Goal: Transaction & Acquisition: Purchase product/service

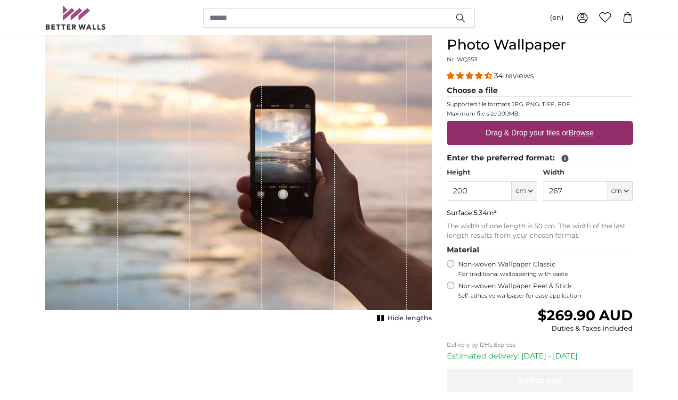
scroll to position [110, 0]
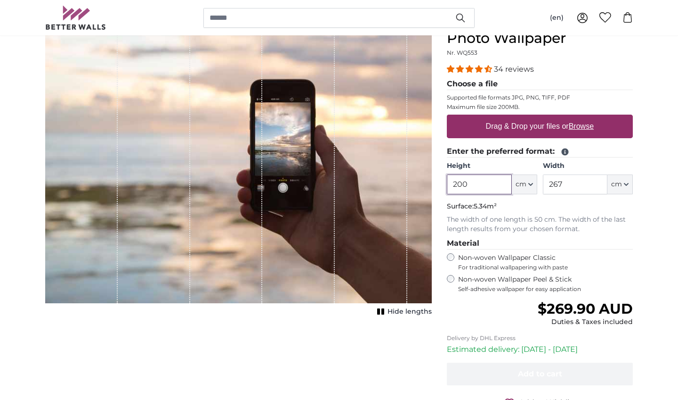
click at [461, 176] on input "200" at bounding box center [479, 184] width 65 height 20
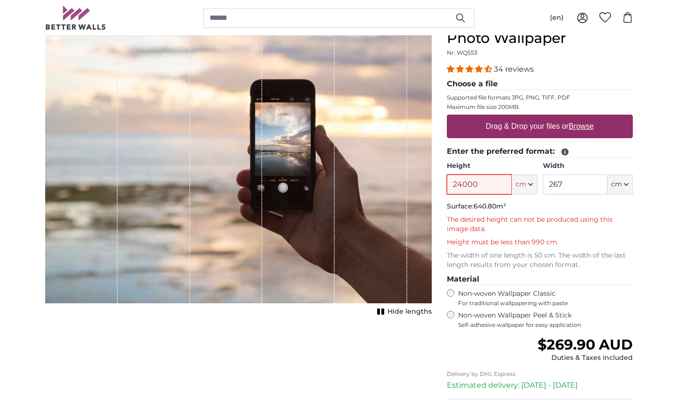
click at [488, 184] on input "24000" at bounding box center [479, 184] width 65 height 20
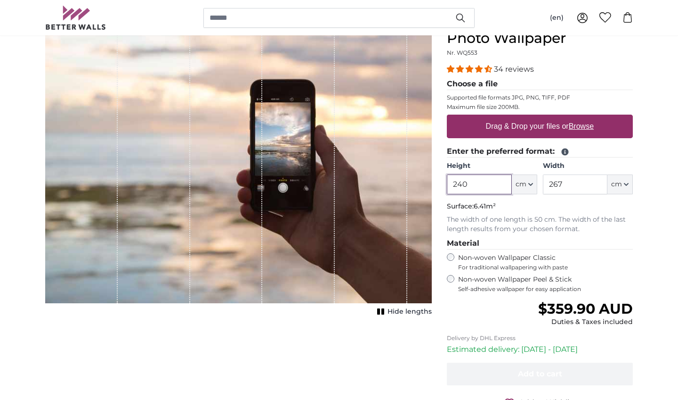
type input "240"
click at [565, 183] on input "267" at bounding box center [575, 184] width 65 height 20
type input "200"
click at [579, 125] on u "Browse" at bounding box center [581, 126] width 25 height 8
click at [579, 117] on input "Drag & Drop your files or Browse" at bounding box center [540, 115] width 186 height 3
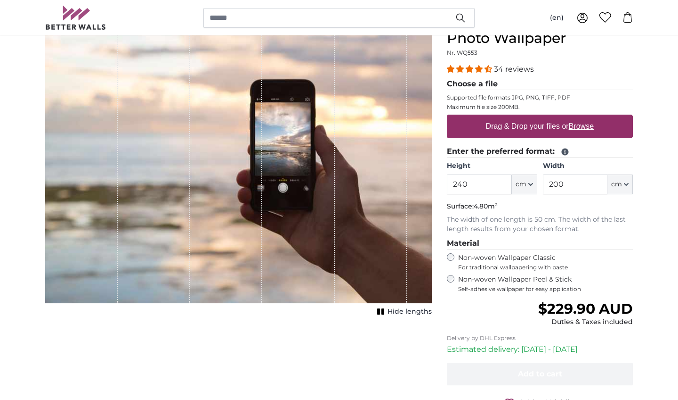
type input "**********"
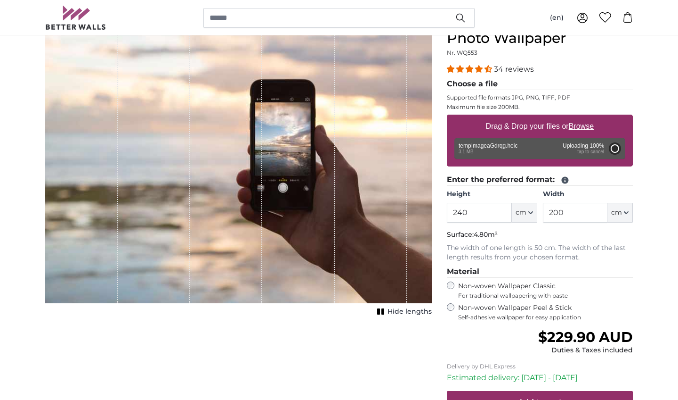
type input "200"
type input "112"
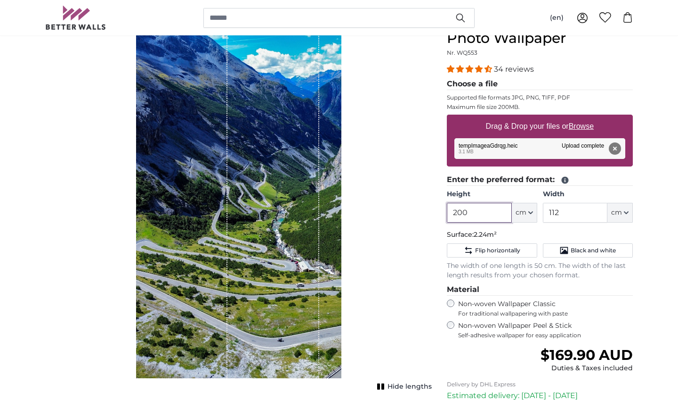
click at [459, 209] on input "200" at bounding box center [479, 213] width 65 height 20
click at [469, 208] on input "200" at bounding box center [479, 213] width 65 height 20
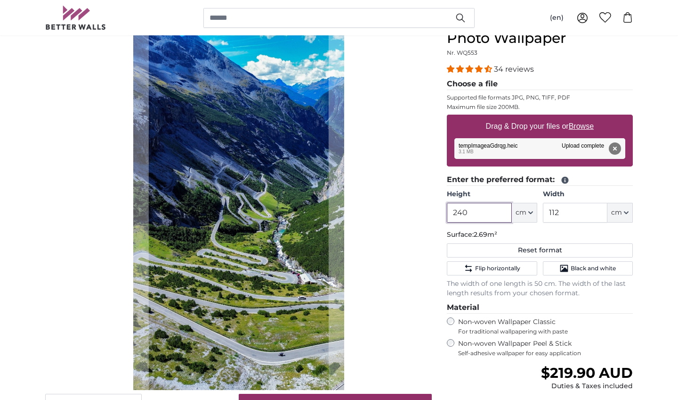
type input "240"
click at [561, 212] on input "112" at bounding box center [575, 213] width 65 height 20
type input "1"
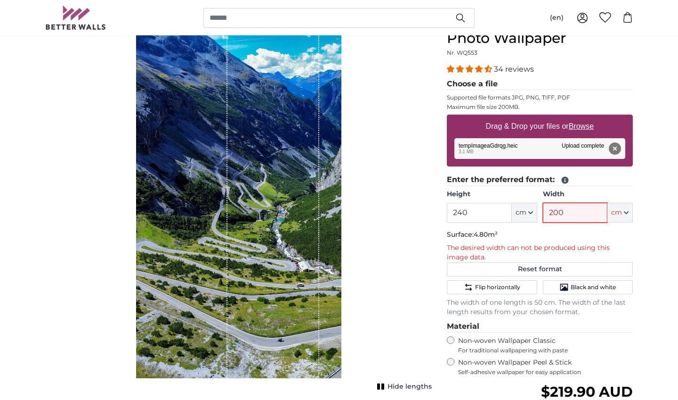
drag, startPoint x: 566, startPoint y: 212, endPoint x: 544, endPoint y: 212, distance: 22.6
click at [544, 212] on input "200" at bounding box center [575, 213] width 65 height 20
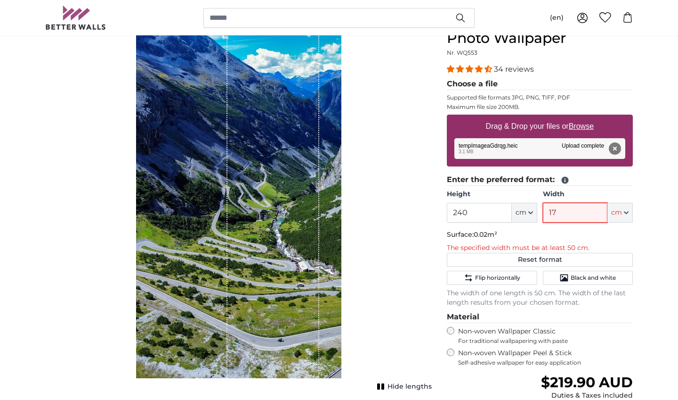
type input "170"
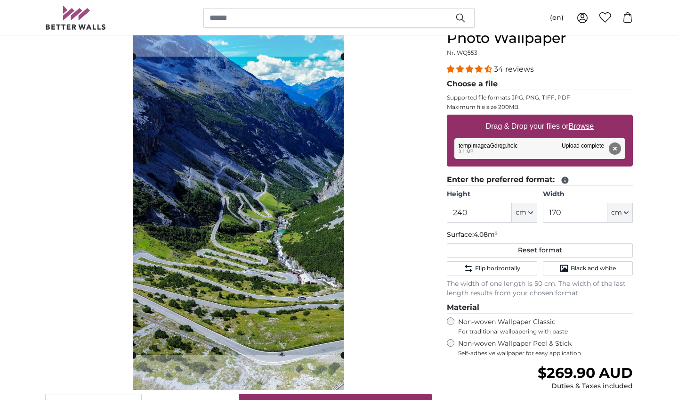
click at [405, 191] on div "Cancel Crop image" at bounding box center [238, 213] width 387 height 400
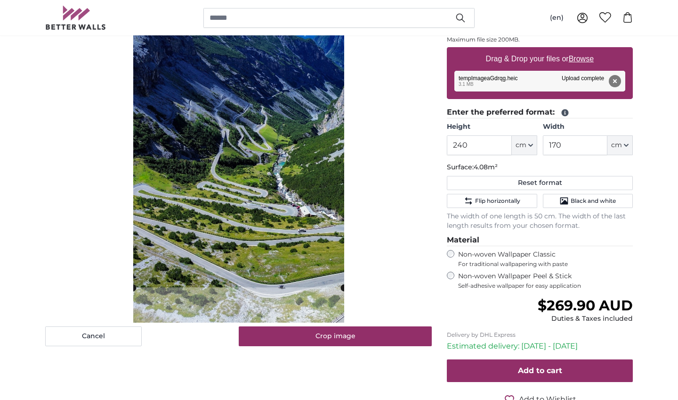
scroll to position [178, 0]
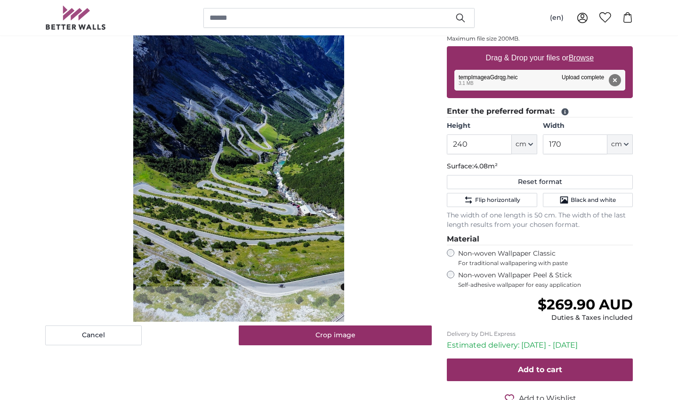
click at [383, 167] on div "Cancel Crop image" at bounding box center [238, 144] width 387 height 400
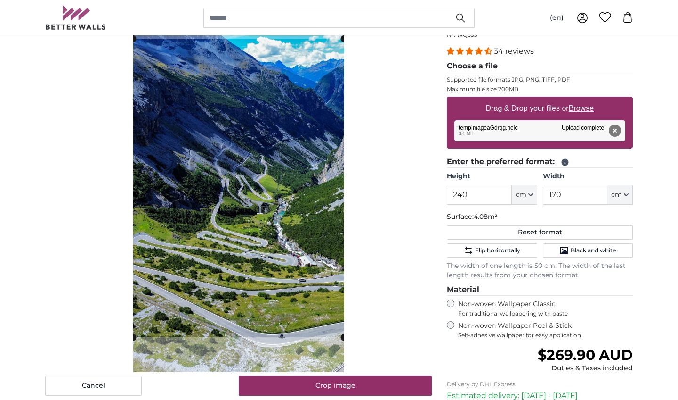
scroll to position [120, 0]
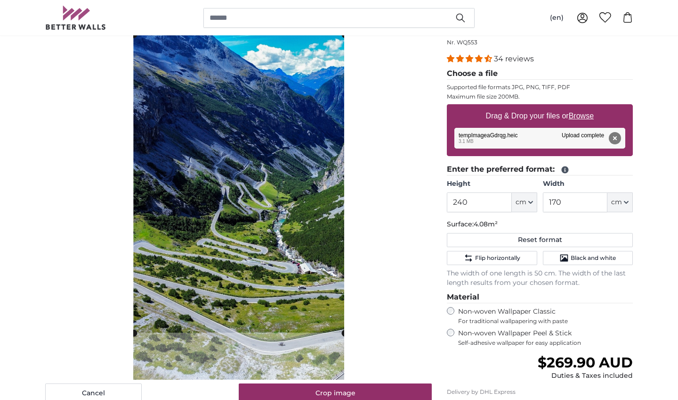
click at [284, 170] on cropper-handle at bounding box center [239, 183] width 211 height 298
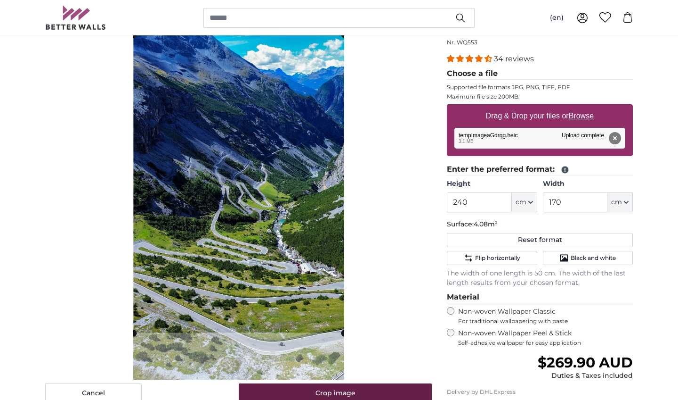
click at [380, 391] on button "Crop image" at bounding box center [336, 393] width 194 height 20
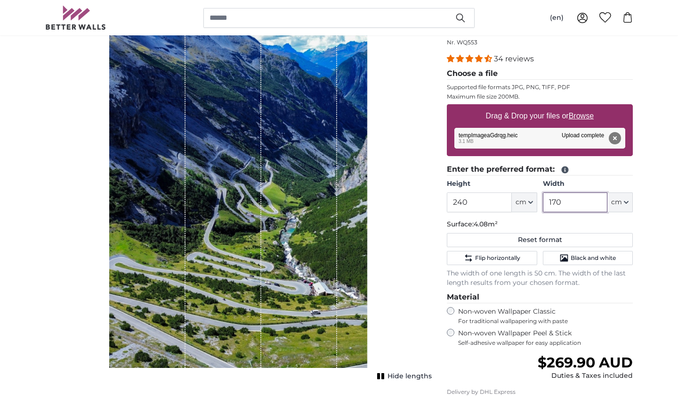
click at [564, 198] on input "170" at bounding box center [575, 202] width 65 height 20
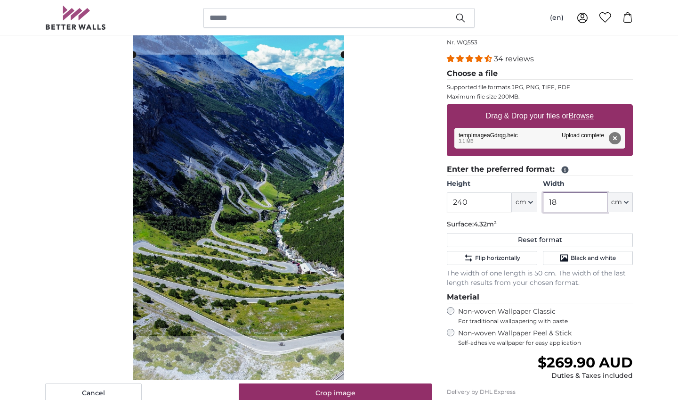
type input "1"
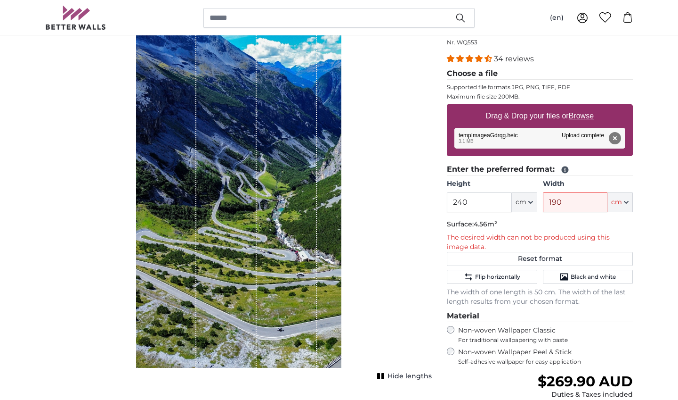
click at [574, 195] on input "190" at bounding box center [575, 202] width 65 height 20
click at [566, 198] on input "190" at bounding box center [575, 202] width 65 height 20
click at [577, 198] on input "185" at bounding box center [575, 202] width 65 height 20
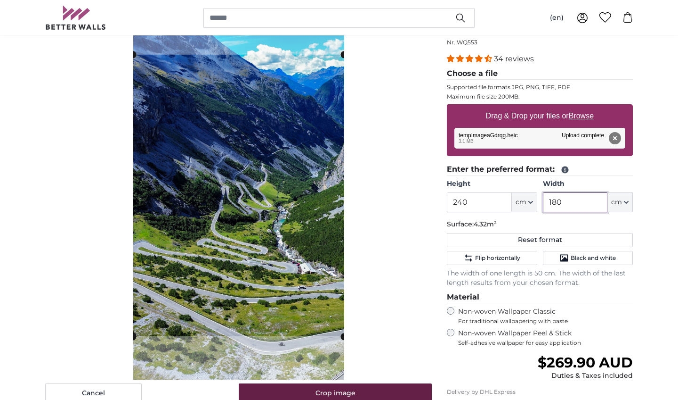
type input "180"
click at [383, 392] on button "Crop image" at bounding box center [336, 393] width 194 height 20
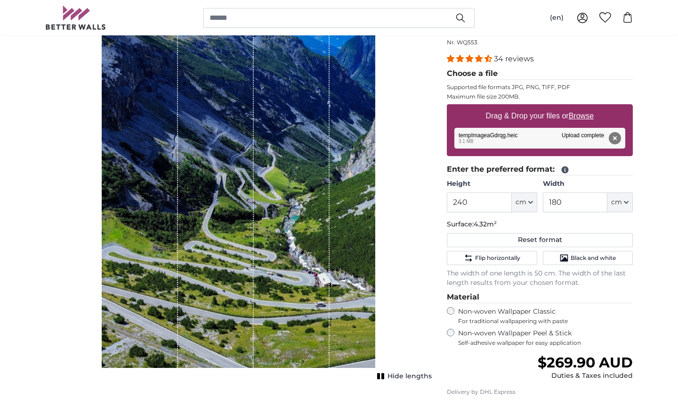
click at [397, 234] on div "Hide lengths" at bounding box center [238, 190] width 387 height 377
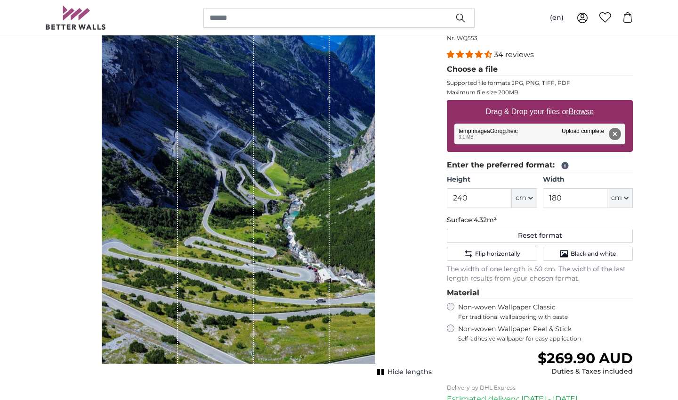
scroll to position [129, 0]
